Goal: Task Accomplishment & Management: Use online tool/utility

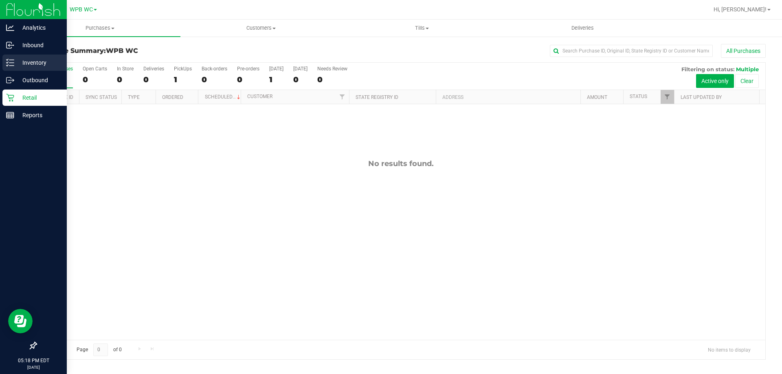
click at [20, 62] on p "Inventory" at bounding box center [38, 63] width 49 height 10
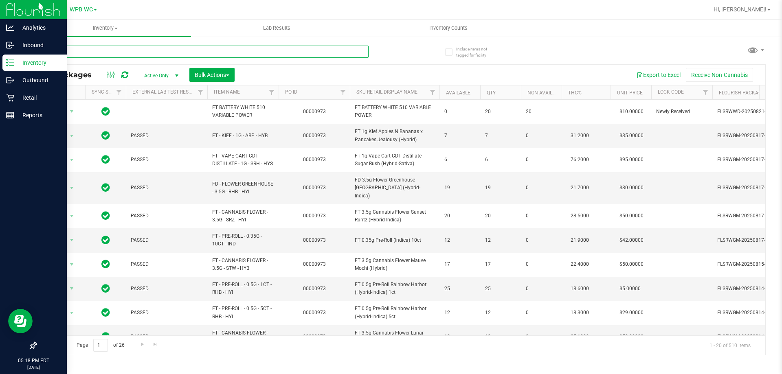
click at [70, 50] on input "text" at bounding box center [202, 52] width 333 height 12
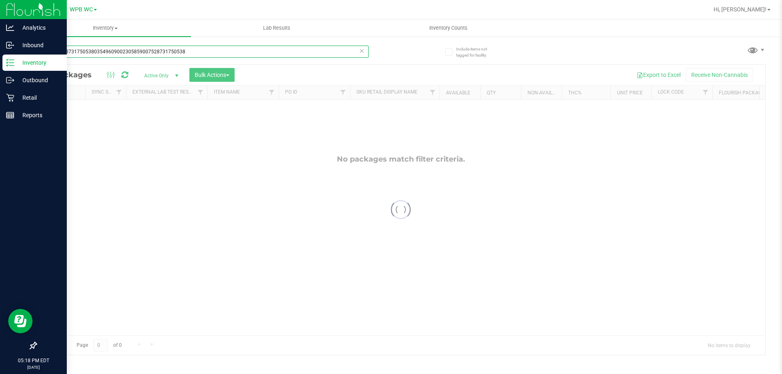
click at [200, 54] on input "900752873175053803549609002305859007528731750538" at bounding box center [202, 52] width 333 height 12
drag, startPoint x: 200, startPoint y: 54, endPoint x: 0, endPoint y: 165, distance: 229.1
click at [0, 153] on div "Analytics Inbound Inventory Outbound Retail Reports 05:18 PM EDT [DATE] 08/24 W…" at bounding box center [391, 187] width 782 height 374
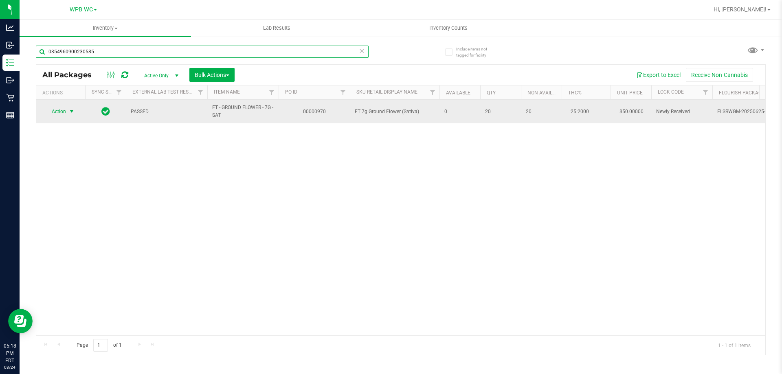
type input "0354960900230585"
click at [67, 112] on span "select" at bounding box center [72, 111] width 10 height 11
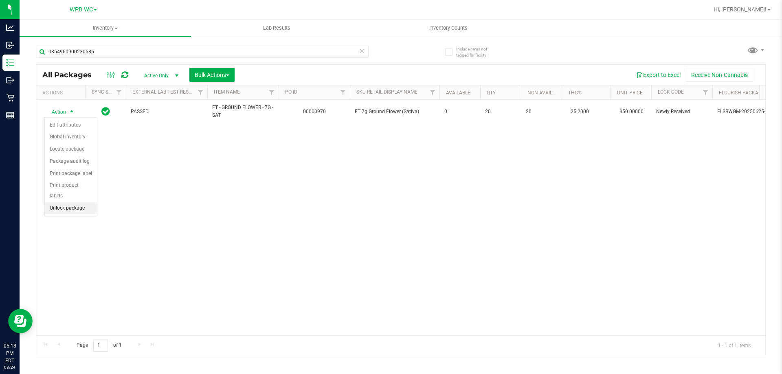
click at [77, 203] on li "Unlock package" at bounding box center [71, 209] width 52 height 12
